Goal: Obtain resource: Download file/media

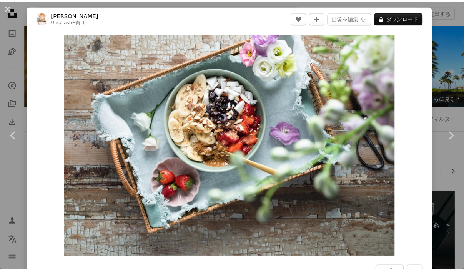
scroll to position [2767, 0]
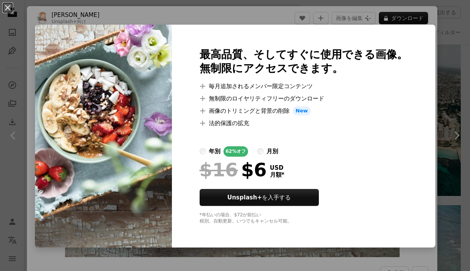
click at [435, 56] on div "An X shape 最高品質、そしてすぐに使用できる画像。 無制限にアクセスできます。 A plus sign 毎月追加されるメンバー限定コンテンツ A p…" at bounding box center [235, 135] width 470 height 271
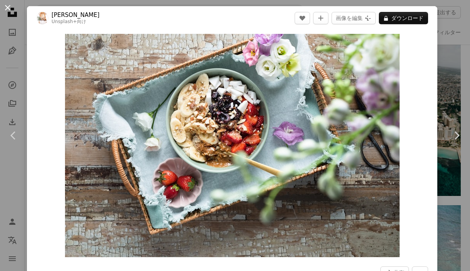
click at [10, 10] on button "An X shape" at bounding box center [7, 7] width 9 height 9
